Goal: Task Accomplishment & Management: Manage account settings

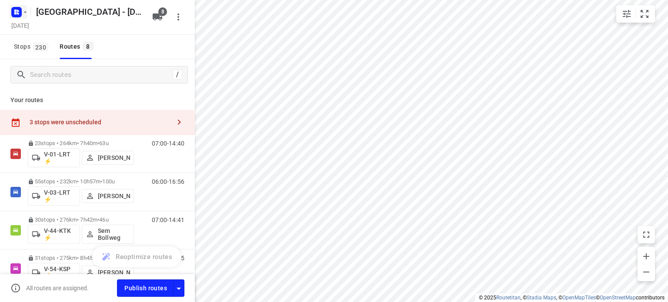
click at [17, 13] on icon "button" at bounding box center [17, 12] width 14 height 14
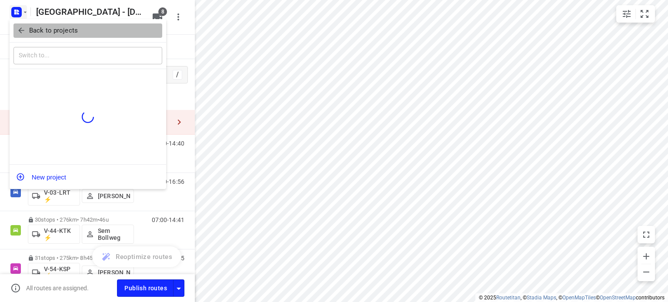
click at [26, 30] on span "Back to projects" at bounding box center [88, 31] width 142 height 10
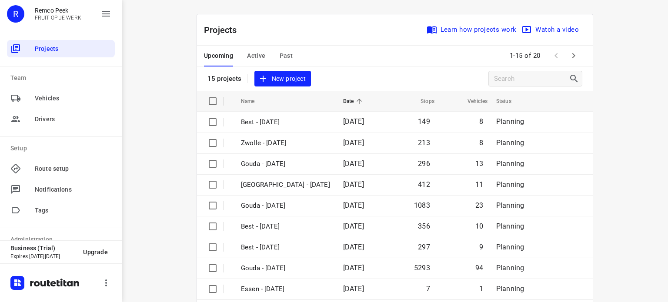
click at [248, 58] on span "Active" at bounding box center [256, 55] width 18 height 11
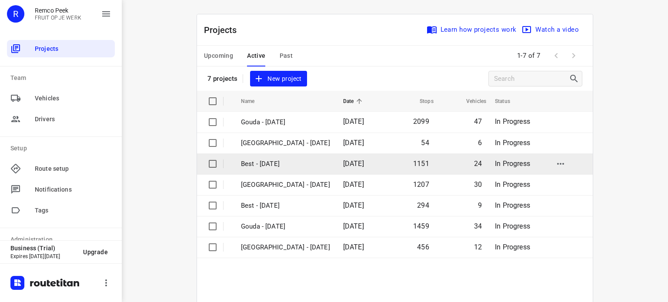
click at [278, 164] on p "Best - [DATE]" at bounding box center [285, 164] width 89 height 10
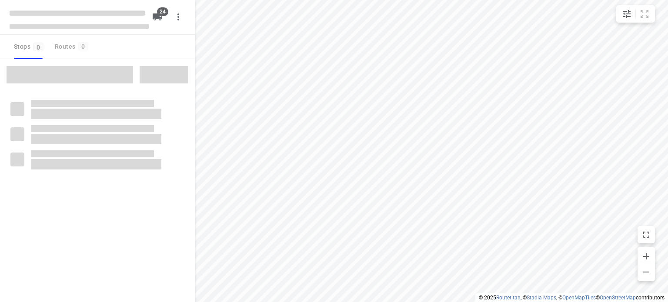
checkbox input "true"
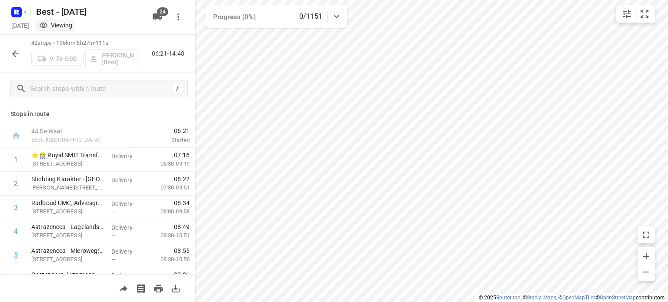
click at [18, 54] on icon "button" at bounding box center [15, 53] width 7 height 7
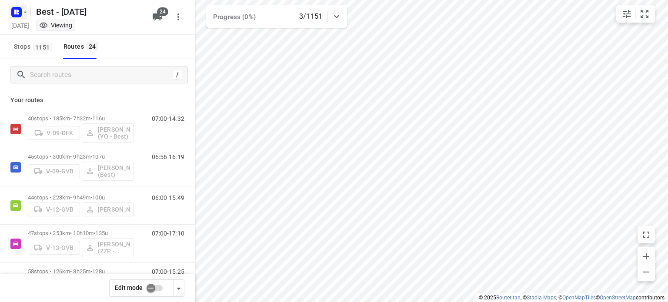
click at [22, 10] on button "button" at bounding box center [18, 12] width 17 height 14
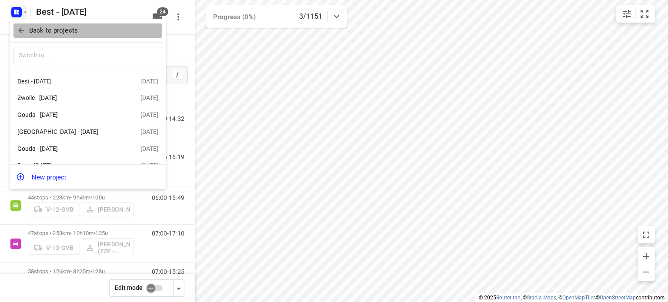
click at [31, 34] on p "Back to projects" at bounding box center [53, 31] width 49 height 10
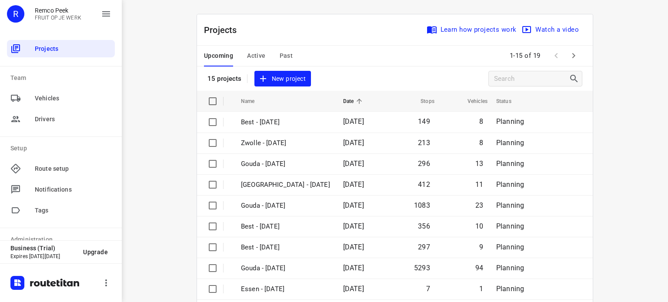
click at [254, 54] on span "Active" at bounding box center [256, 55] width 18 height 11
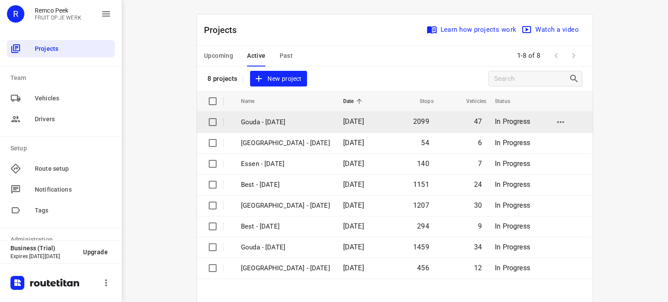
click at [268, 122] on p "Gouda - [DATE]" at bounding box center [285, 122] width 89 height 10
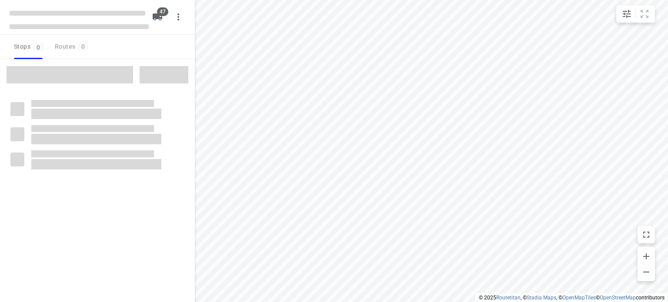
checkbox input "true"
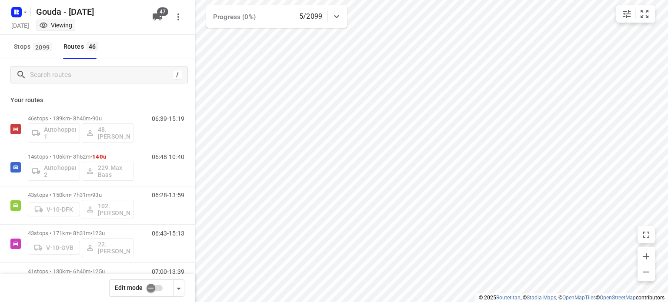
click at [150, 288] on input "checkbox" at bounding box center [151, 288] width 50 height 17
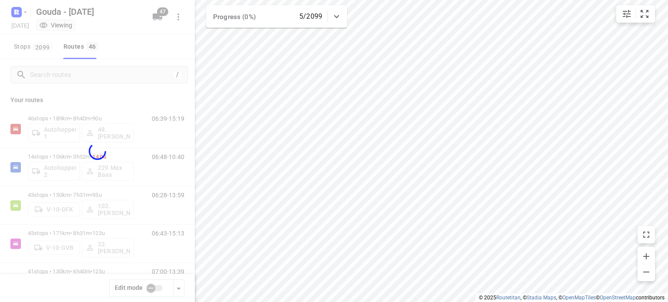
checkbox input "true"
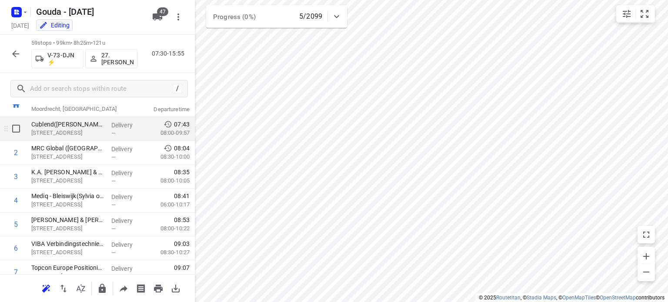
scroll to position [43, 0]
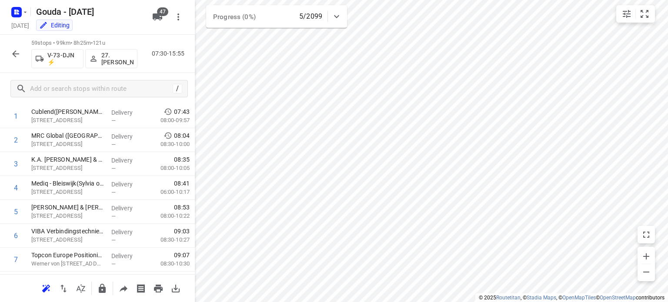
click at [118, 57] on p "27.[PERSON_NAME]" at bounding box center [117, 59] width 32 height 14
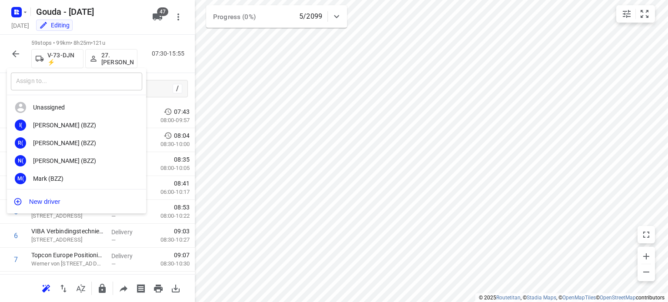
click at [96, 80] on input "text" at bounding box center [76, 82] width 131 height 18
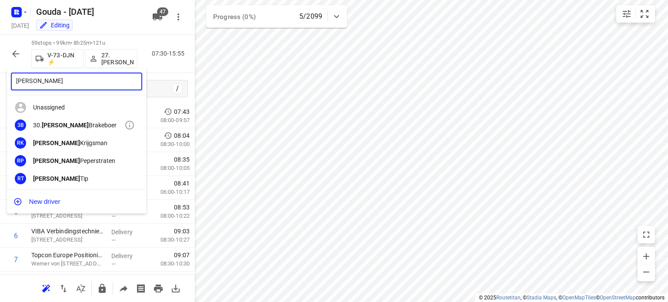
type input "[PERSON_NAME]"
click at [81, 122] on div "30. [PERSON_NAME]" at bounding box center [78, 125] width 91 height 7
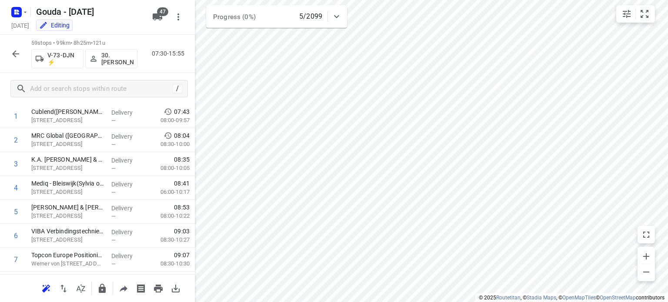
click at [12, 53] on icon "button" at bounding box center [15, 54] width 10 height 10
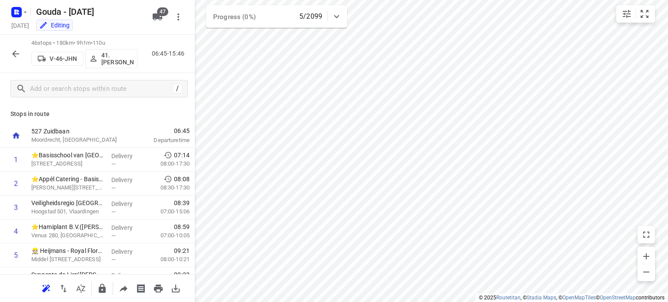
click at [119, 55] on p "41.[PERSON_NAME]" at bounding box center [117, 59] width 32 height 14
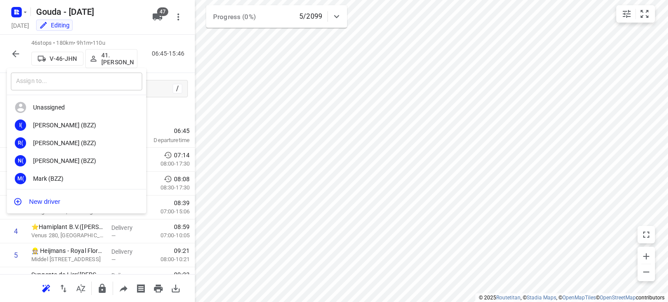
click at [103, 84] on input "text" at bounding box center [76, 82] width 131 height 18
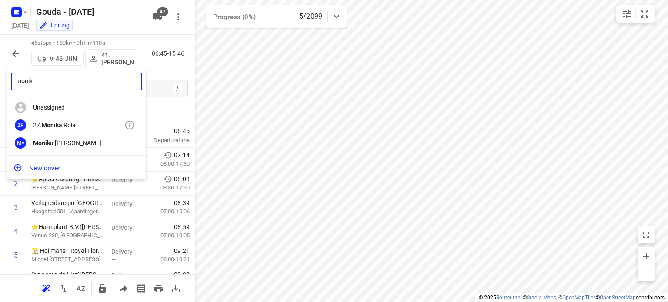
type input "monik"
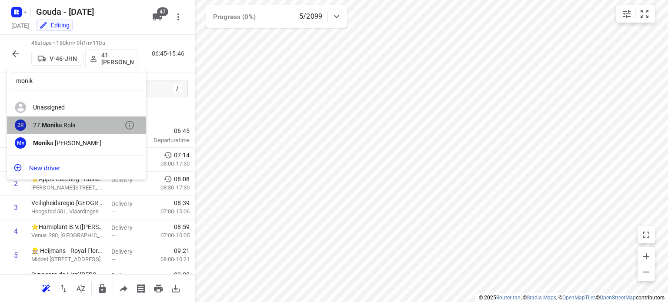
click at [74, 122] on div "27. [PERSON_NAME][GEOGRAPHIC_DATA]" at bounding box center [78, 125] width 91 height 7
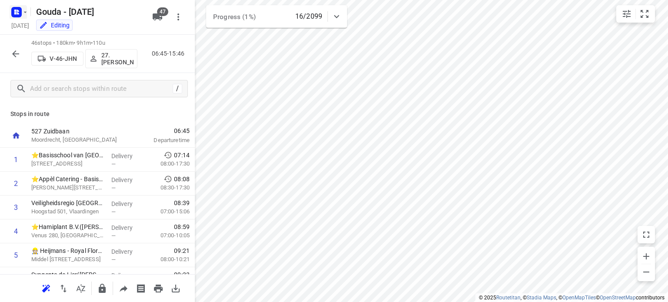
click at [18, 10] on icon "button" at bounding box center [18, 11] width 2 height 2
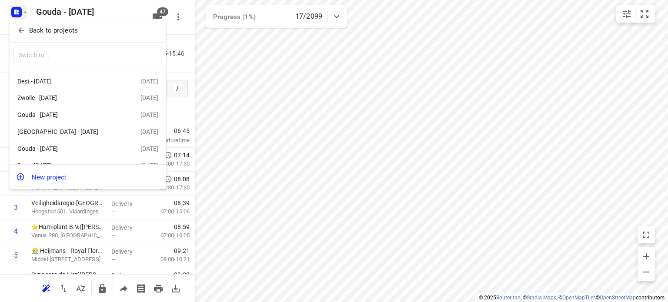
click at [31, 27] on p "Back to projects" at bounding box center [53, 31] width 49 height 10
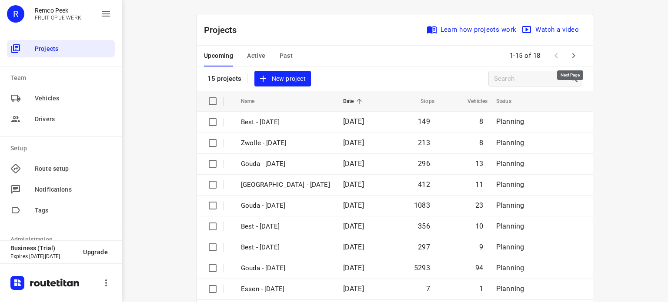
click at [573, 54] on icon "button" at bounding box center [573, 55] width 10 height 10
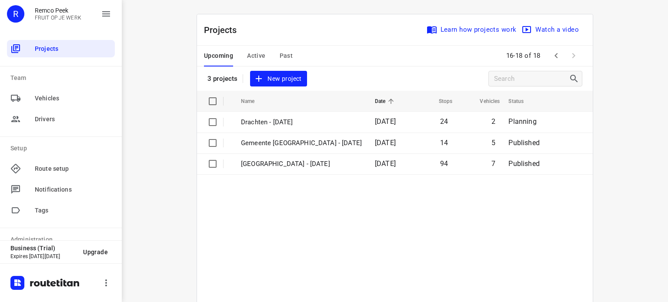
click at [249, 55] on span "Active" at bounding box center [256, 55] width 18 height 11
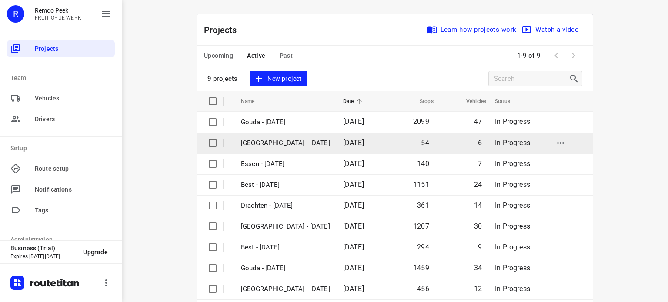
click at [271, 137] on td "[GEOGRAPHIC_DATA] - [DATE]" at bounding box center [284, 143] width 104 height 21
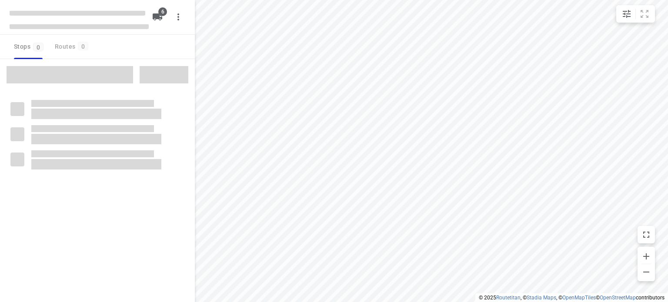
checkbox input "true"
